Goal: Information Seeking & Learning: Learn about a topic

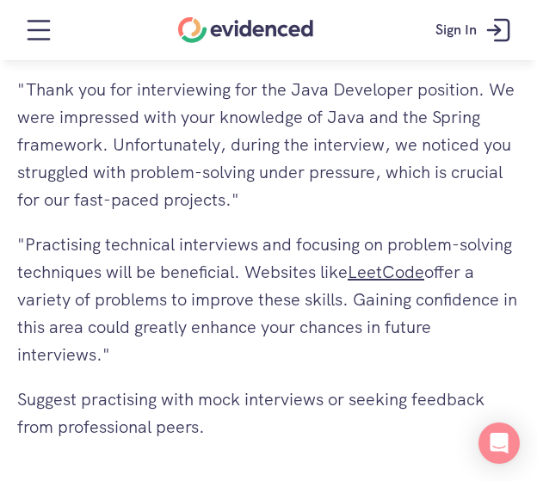
scroll to position [4867, 0]
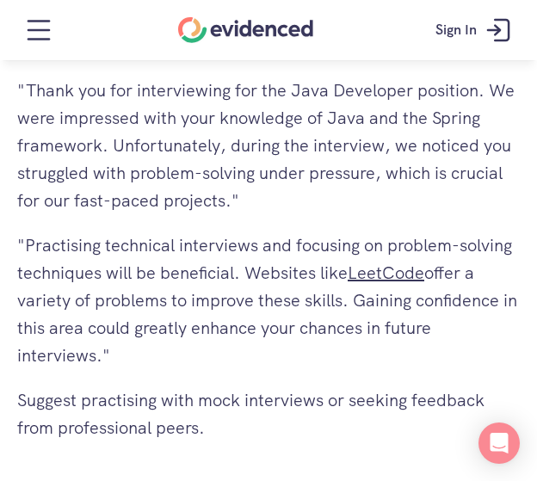
click at [274, 122] on div "Watch a quick demo" at bounding box center [268, 92] width 537 height 65
click at [293, 166] on p ""Thank you for interviewing for the Java Developer position. We were impressed …" at bounding box center [268, 146] width 502 height 138
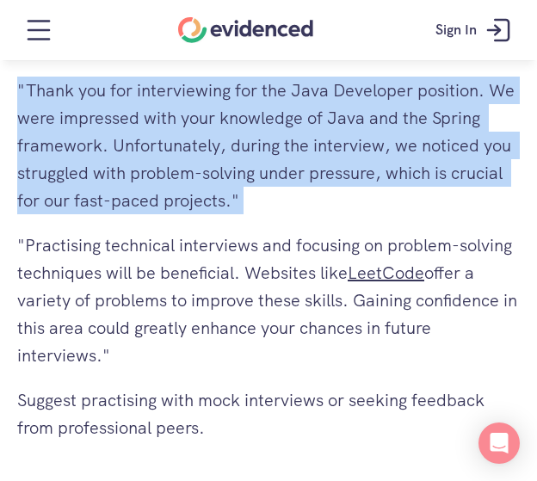
click at [293, 166] on p ""Thank you for interviewing for the Java Developer position. We were impressed …" at bounding box center [268, 146] width 502 height 138
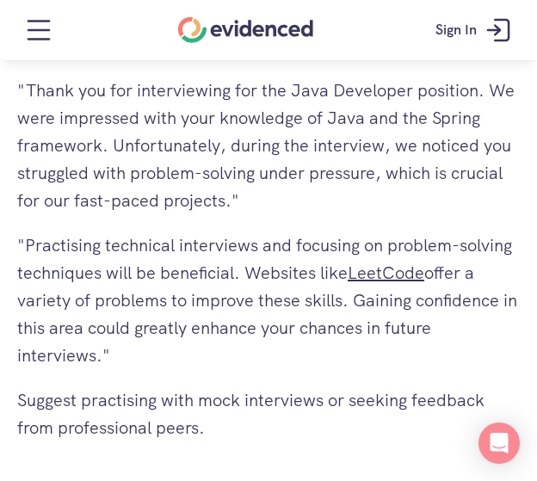
click at [165, 264] on p ""Practising technical interviews and focusing on problem-solving techniques wil…" at bounding box center [268, 300] width 502 height 138
click at [136, 250] on p ""Practising technical interviews and focusing on problem-solving techniques wil…" at bounding box center [268, 300] width 502 height 138
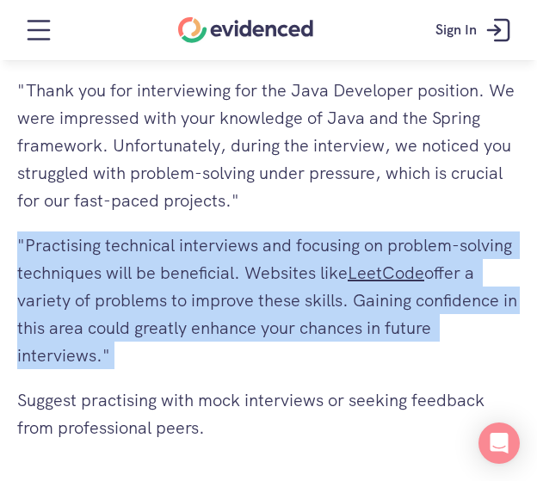
click at [136, 250] on p ""Practising technical interviews and focusing on problem-solving techniques wil…" at bounding box center [268, 300] width 502 height 138
click at [158, 295] on p ""Practising technical interviews and focusing on problem-solving techniques wil…" at bounding box center [268, 300] width 502 height 138
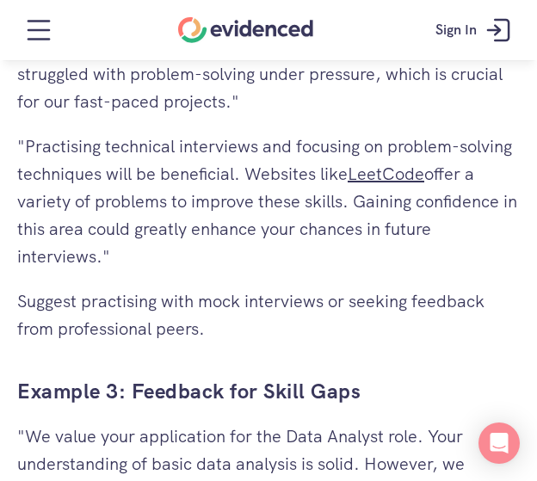
scroll to position [4982, 0]
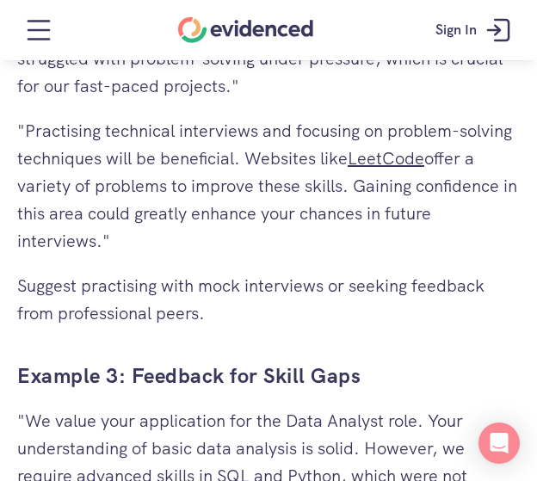
click at [145, 290] on p "Suggest practising with mock interviews or seeking feedback from professional p…" at bounding box center [268, 299] width 502 height 55
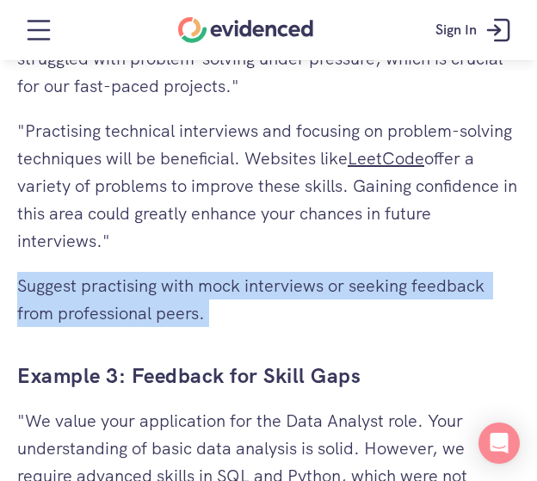
click at [145, 290] on p "Suggest practising with mock interviews or seeking feedback from professional p…" at bounding box center [268, 299] width 502 height 55
click at [181, 328] on div "Why Giving Feedback is Crucial The Importance of Feedback for Unsuccessful Cand…" at bounding box center [268, 108] width 502 height 5816
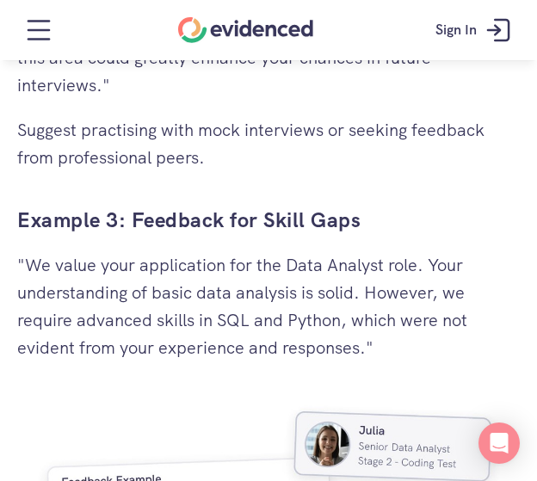
scroll to position [5138, 0]
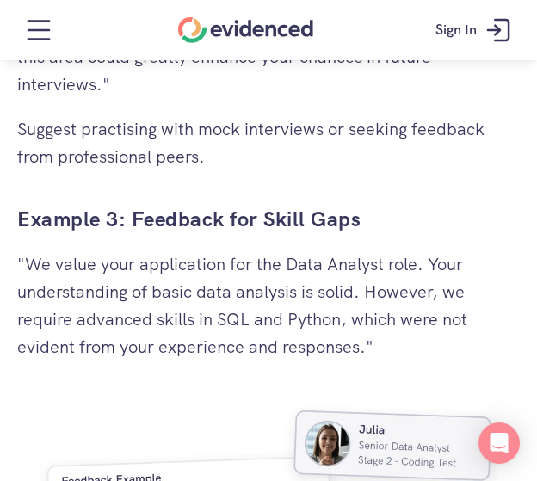
click at [138, 289] on p ""We value your application for the Data Analyst role. Your understanding of bas…" at bounding box center [268, 305] width 502 height 110
click at [172, 309] on p ""We value your application for the Data Analyst role. Your understanding of bas…" at bounding box center [268, 305] width 502 height 110
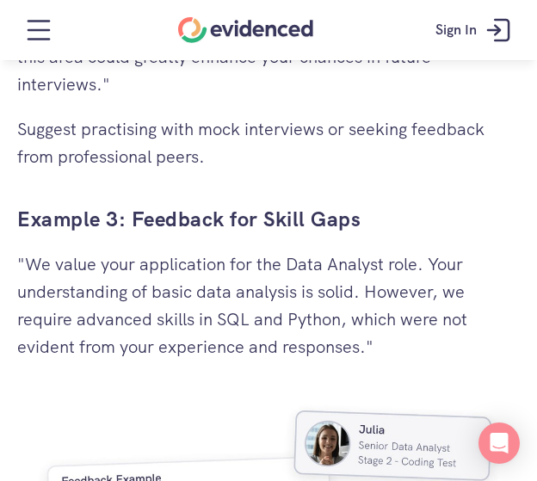
click at [97, 272] on p ""We value your application for the Data Analyst role. Your understanding of bas…" at bounding box center [268, 305] width 502 height 110
click at [151, 314] on p ""We value your application for the Data Analyst role. Your understanding of bas…" at bounding box center [268, 305] width 502 height 110
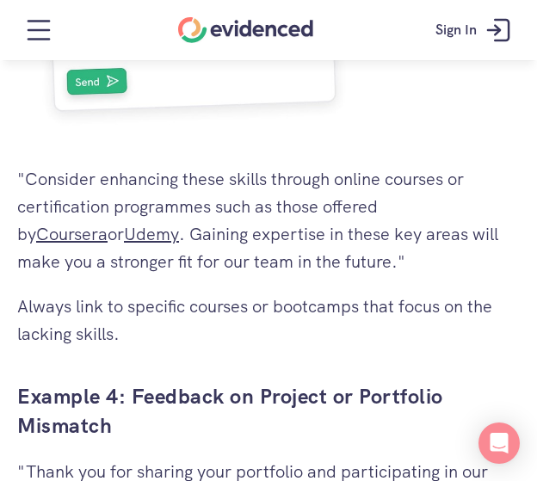
scroll to position [5699, 0]
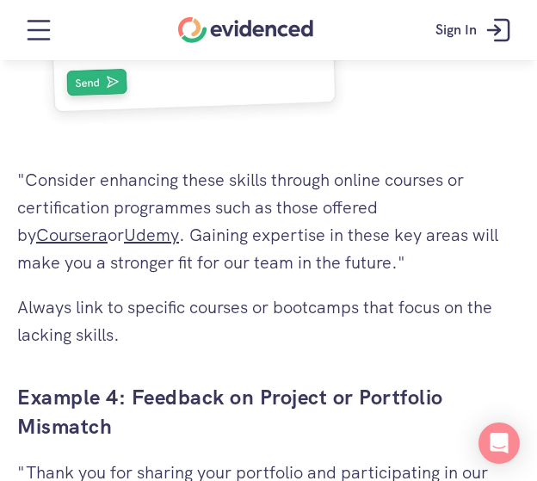
click at [124, 183] on p ""Consider enhancing these skills through online courses or certification progra…" at bounding box center [268, 221] width 502 height 110
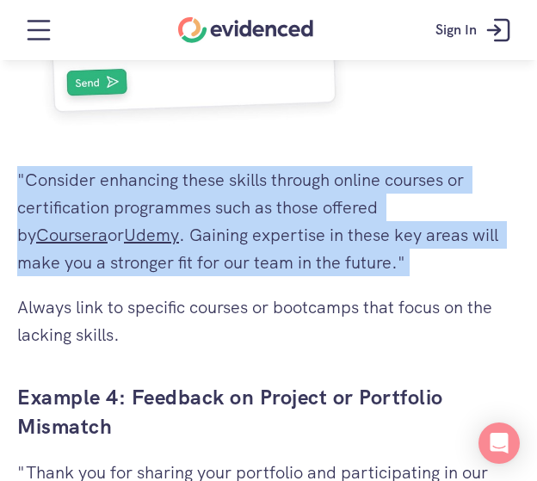
click at [124, 183] on p ""Consider enhancing these skills through online courses or certification progra…" at bounding box center [268, 221] width 502 height 110
click at [59, 192] on p ""Consider enhancing these skills through online courses or certification progra…" at bounding box center [268, 221] width 502 height 110
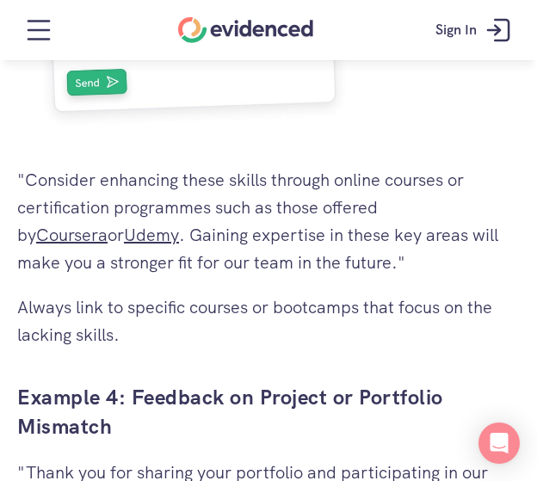
click at [23, 175] on p ""Consider enhancing these skills through online courses or certification progra…" at bounding box center [268, 221] width 502 height 110
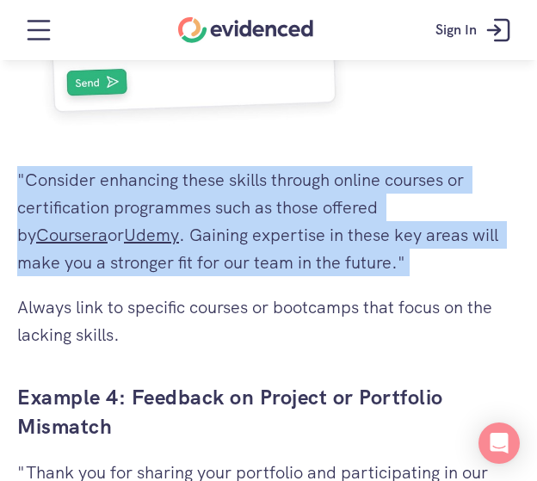
click at [23, 175] on p ""Consider enhancing these skills through online courses or certification progra…" at bounding box center [268, 221] width 502 height 110
click at [194, 230] on p ""Consider enhancing these skills through online courses or certification progra…" at bounding box center [268, 221] width 502 height 110
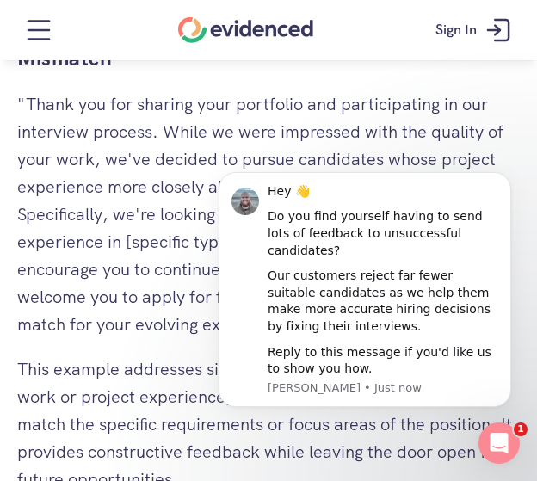
scroll to position [6066, 0]
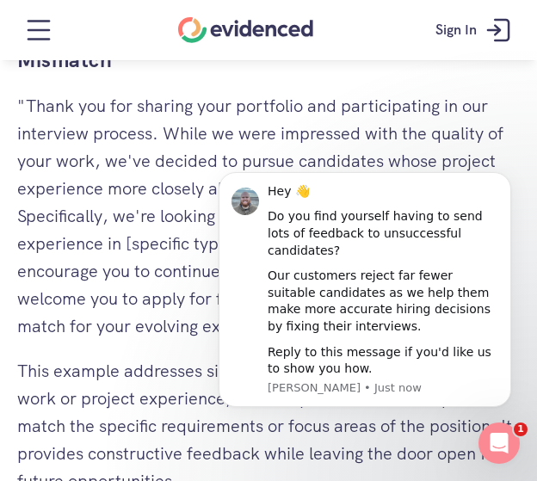
click at [120, 212] on p ""Thank you for sharing your portfolio and participating in our interview proces…" at bounding box center [268, 216] width 502 height 248
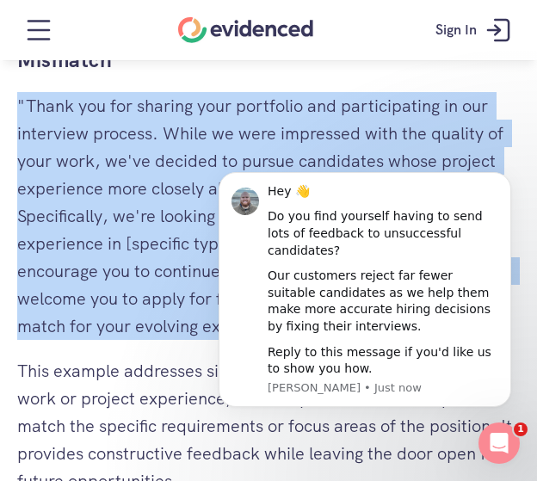
click at [120, 212] on p ""Thank you for sharing your portfolio and participating in our interview proces…" at bounding box center [268, 216] width 502 height 248
click at [88, 173] on p ""Thank you for sharing your portfolio and participating in our interview proces…" at bounding box center [268, 216] width 502 height 248
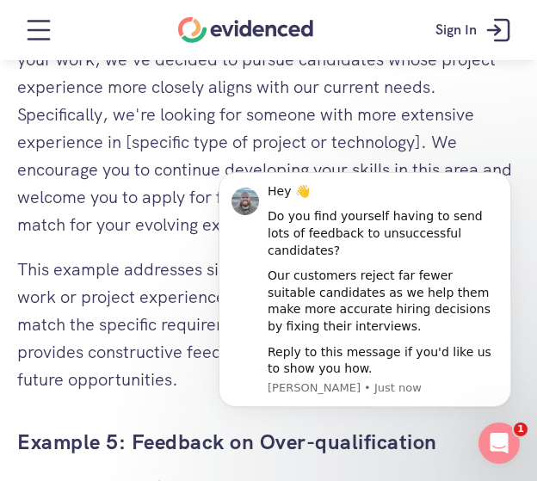
scroll to position [6168, 0]
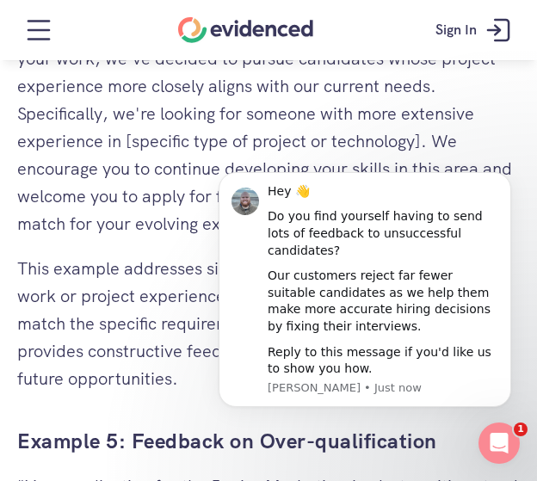
click at [74, 153] on p ""Thank you for sharing your portfolio and participating in our interview proces…" at bounding box center [268, 114] width 502 height 248
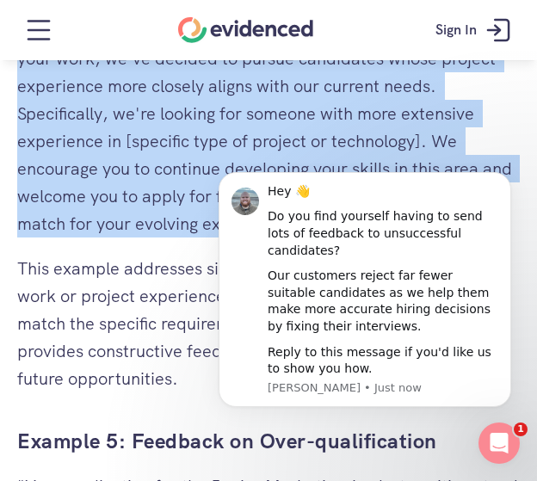
click at [74, 153] on p ""Thank you for sharing your portfolio and participating in our interview proces…" at bounding box center [268, 114] width 502 height 248
click at [131, 169] on p ""Thank you for sharing your portfolio and participating in our interview proces…" at bounding box center [268, 114] width 502 height 248
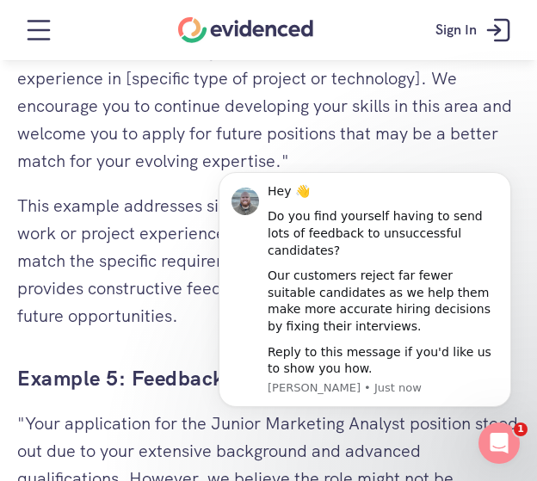
scroll to position [6233, 0]
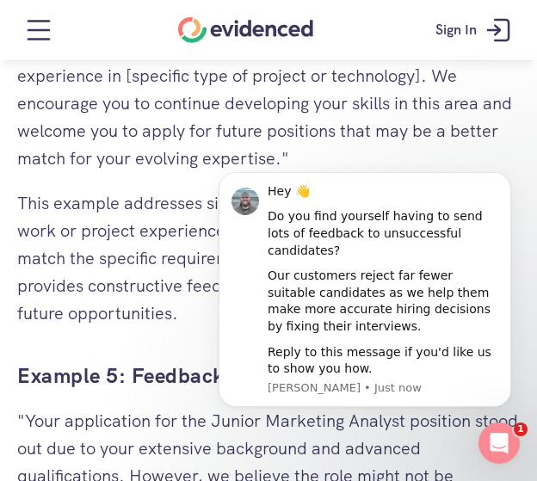
click at [79, 111] on div "Watch a quick demo" at bounding box center [268, 92] width 537 height 65
click at [118, 127] on p ""Thank you for sharing your portfolio and participating in our interview proces…" at bounding box center [268, 48] width 502 height 248
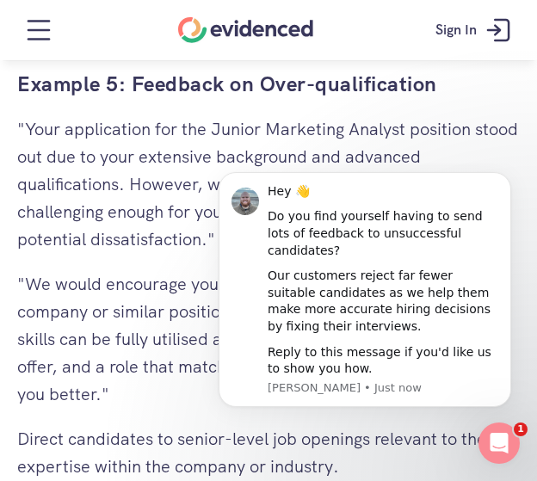
scroll to position [6540, 0]
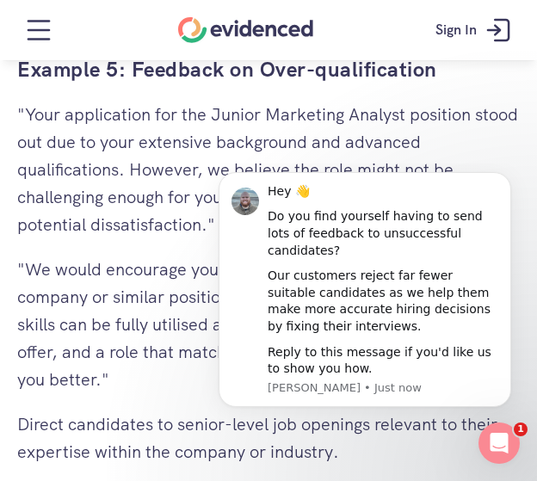
click at [118, 127] on p ""Your application for the Junior Marketing Analyst position stood out due to yo…" at bounding box center [268, 170] width 502 height 138
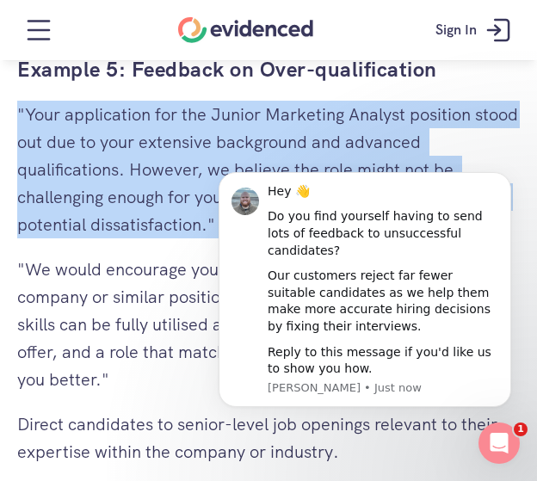
click at [118, 127] on p ""Your application for the Junior Marketing Analyst position stood out due to yo…" at bounding box center [268, 170] width 502 height 138
click at [138, 157] on p ""Your application for the Junior Marketing Analyst position stood out due to yo…" at bounding box center [268, 170] width 502 height 138
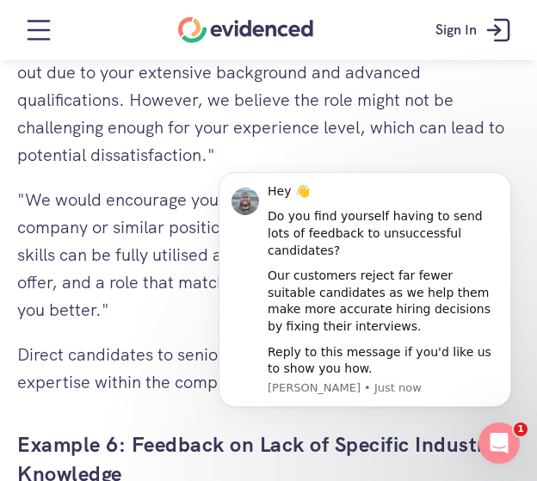
scroll to position [6609, 0]
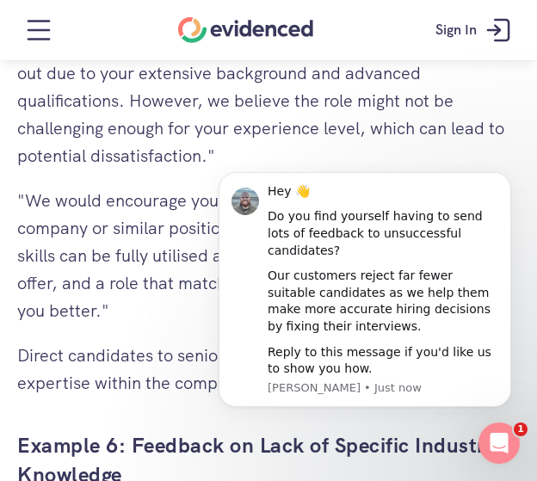
click at [131, 101] on div "Watch a quick demo" at bounding box center [268, 92] width 537 height 65
click at [136, 97] on div "Watch a quick demo" at bounding box center [268, 92] width 537 height 65
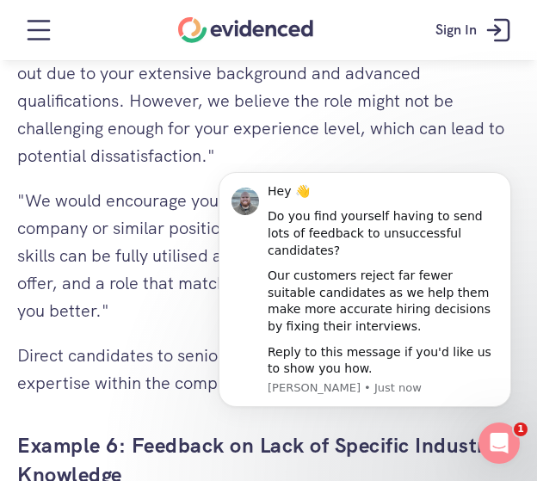
click at [132, 92] on div "Watch a quick demo" at bounding box center [268, 92] width 537 height 65
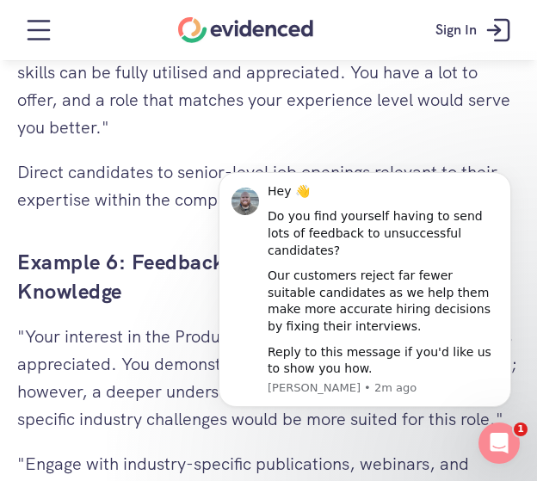
scroll to position [6791, 0]
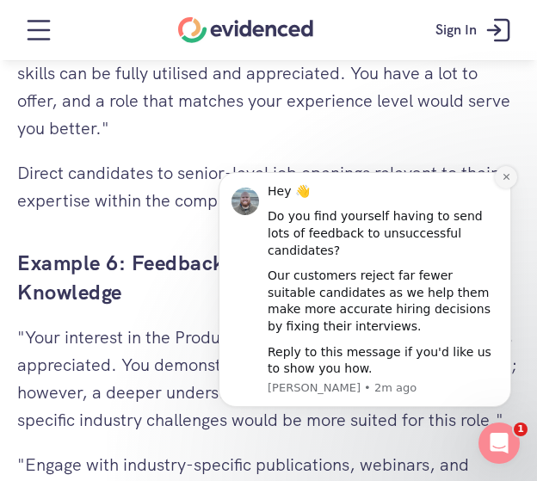
click at [500, 188] on button "Dismiss notification" at bounding box center [506, 177] width 22 height 22
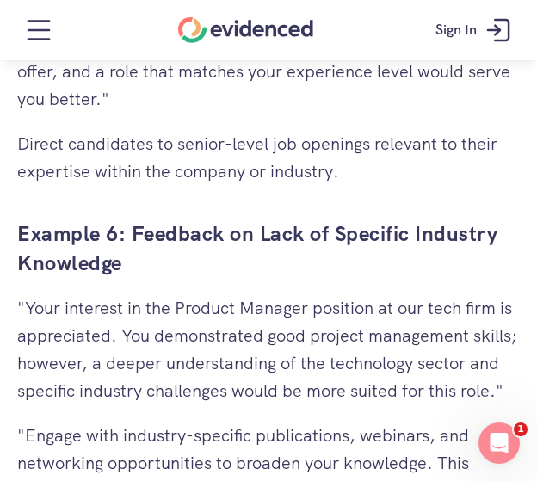
click at [295, 156] on p "Direct candidates to senior-level job openings relevant to their expertise with…" at bounding box center [268, 157] width 502 height 55
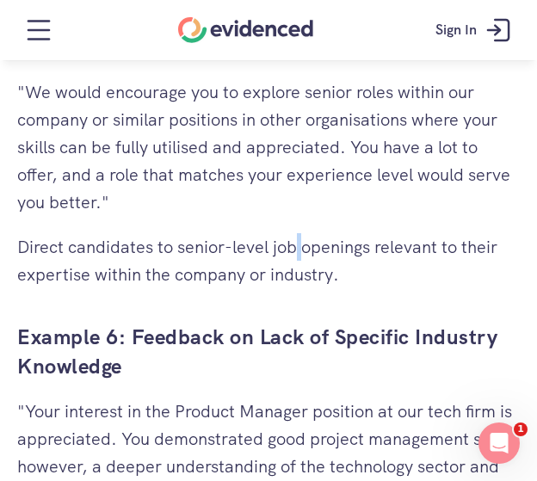
scroll to position [6702, 0]
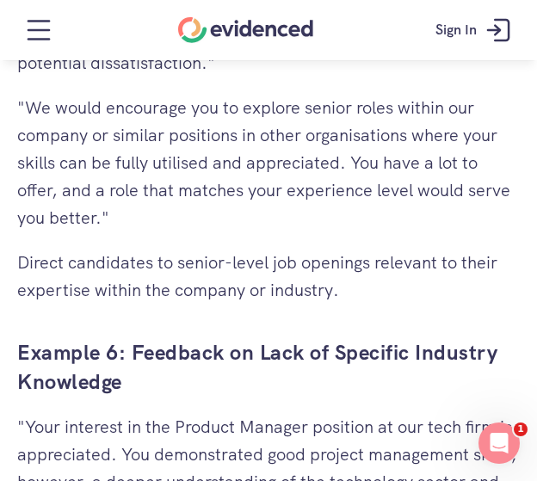
click at [277, 169] on p ""We would encourage you to explore senior roles within our company or similar p…" at bounding box center [268, 163] width 502 height 138
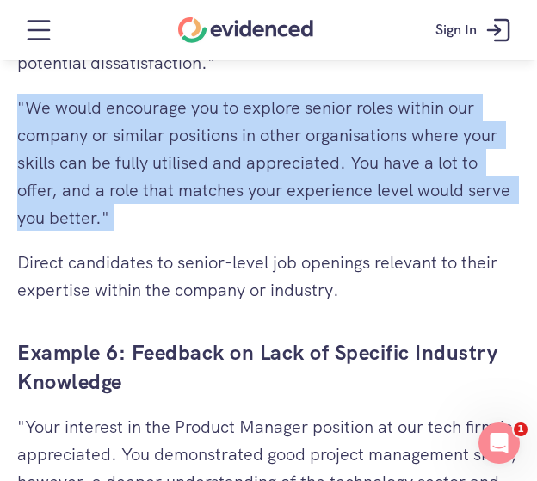
click at [277, 169] on p ""We would encourage you to explore senior roles within our company or similar p…" at bounding box center [268, 163] width 502 height 138
click at [308, 208] on p ""We would encourage you to explore senior roles within our company or similar p…" at bounding box center [268, 163] width 502 height 138
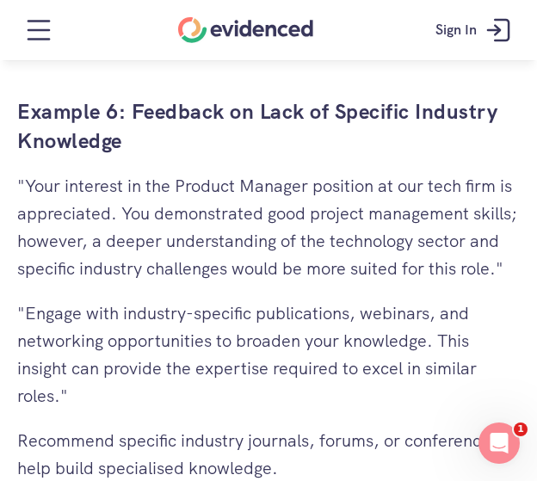
scroll to position [6943, 0]
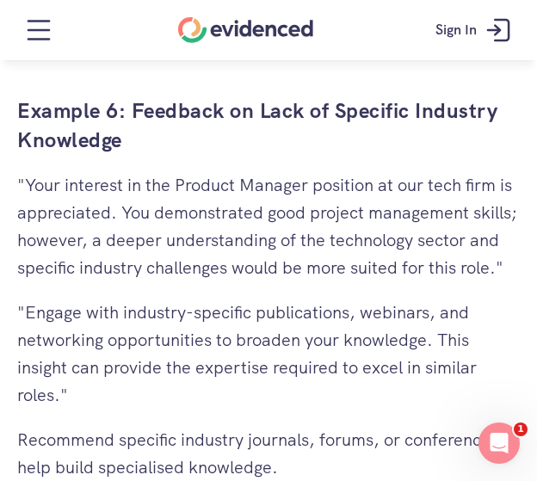
click at [248, 182] on p ""Your interest in the Product Manager position at our tech firm is appreciated.…" at bounding box center [268, 226] width 502 height 110
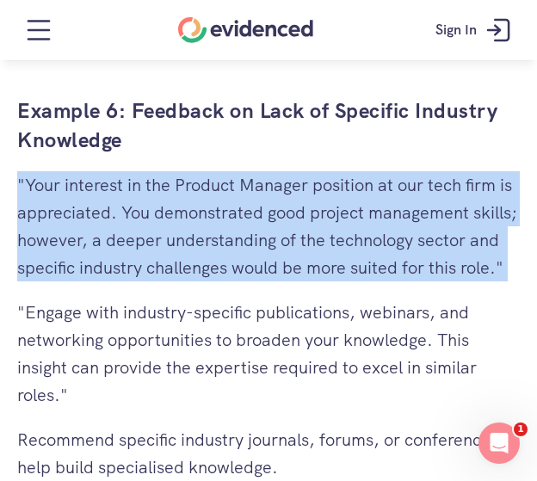
click at [248, 182] on p ""Your interest in the Product Manager position at our tech firm is appreciated.…" at bounding box center [268, 226] width 502 height 110
click at [272, 226] on p ""Your interest in the Product Manager position at our tech firm is appreciated.…" at bounding box center [268, 226] width 502 height 110
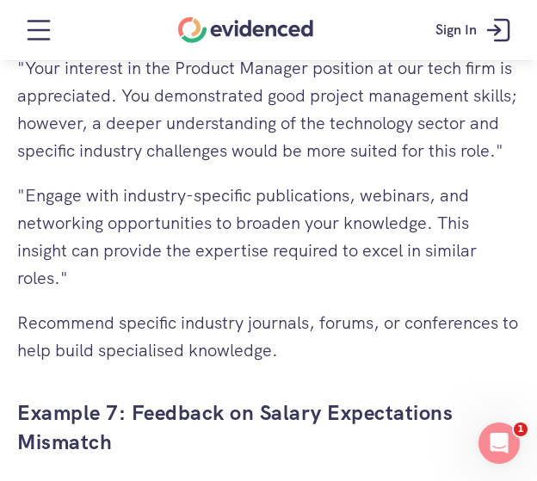
scroll to position [7067, 0]
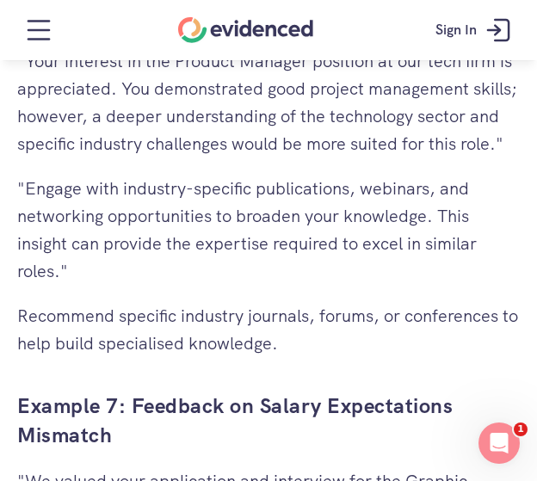
click at [223, 114] on div "Watch a quick demo" at bounding box center [268, 92] width 537 height 65
click at [136, 139] on p ""Your interest in the Product Manager position at our tech firm is appreciated.…" at bounding box center [268, 102] width 502 height 110
click at [151, 222] on p ""Engage with industry-specific publications, webinars, and networking opportuni…" at bounding box center [268, 230] width 502 height 110
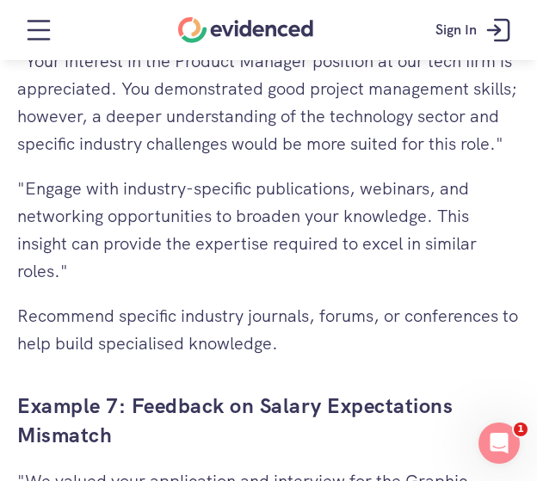
click at [151, 222] on p ""Engage with industry-specific publications, webinars, and networking opportuni…" at bounding box center [268, 230] width 502 height 110
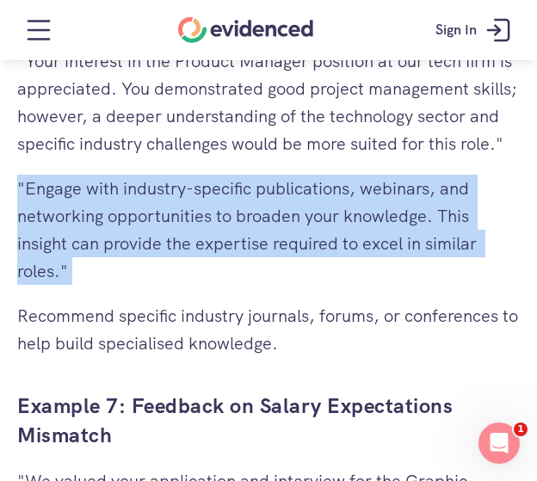
click at [151, 222] on p ""Engage with industry-specific publications, webinars, and networking opportuni…" at bounding box center [268, 230] width 502 height 110
click at [229, 234] on p ""Engage with industry-specific publications, webinars, and networking opportuni…" at bounding box center [268, 230] width 502 height 110
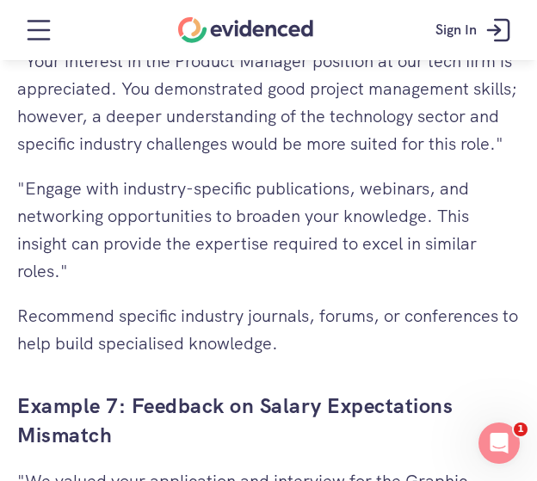
click at [185, 182] on p ""Engage with industry-specific publications, webinars, and networking opportuni…" at bounding box center [268, 230] width 502 height 110
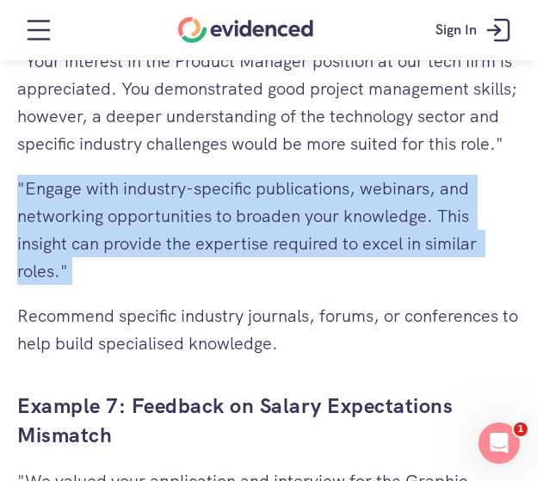
click at [185, 182] on p ""Engage with industry-specific publications, webinars, and networking opportuni…" at bounding box center [268, 230] width 502 height 110
click at [255, 218] on p ""Engage with industry-specific publications, webinars, and networking opportuni…" at bounding box center [268, 230] width 502 height 110
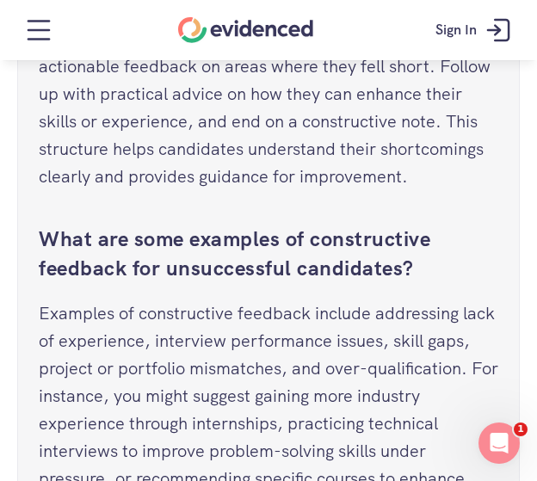
scroll to position [8891, 0]
